Goal: Task Accomplishment & Management: Use online tool/utility

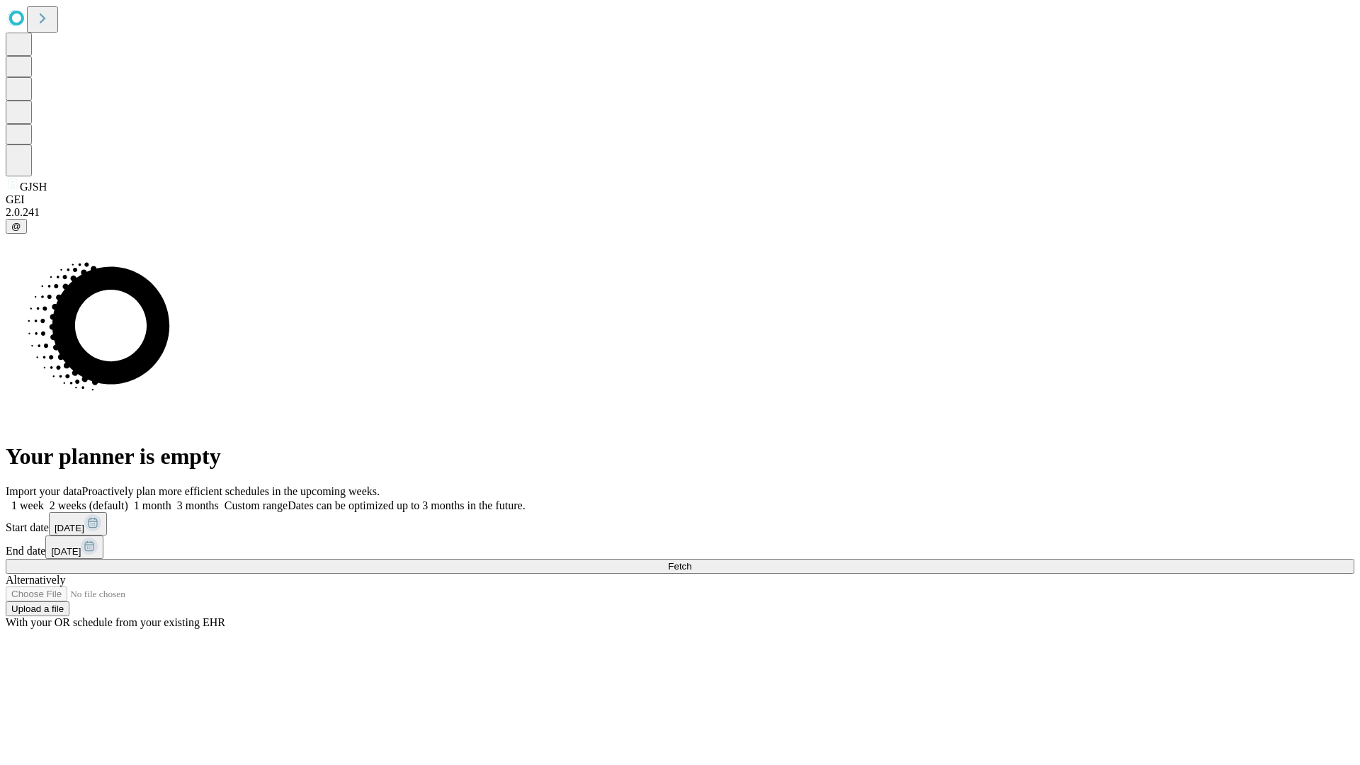
click at [692, 561] on span "Fetch" at bounding box center [679, 566] width 23 height 11
